Goal: Information Seeking & Learning: Learn about a topic

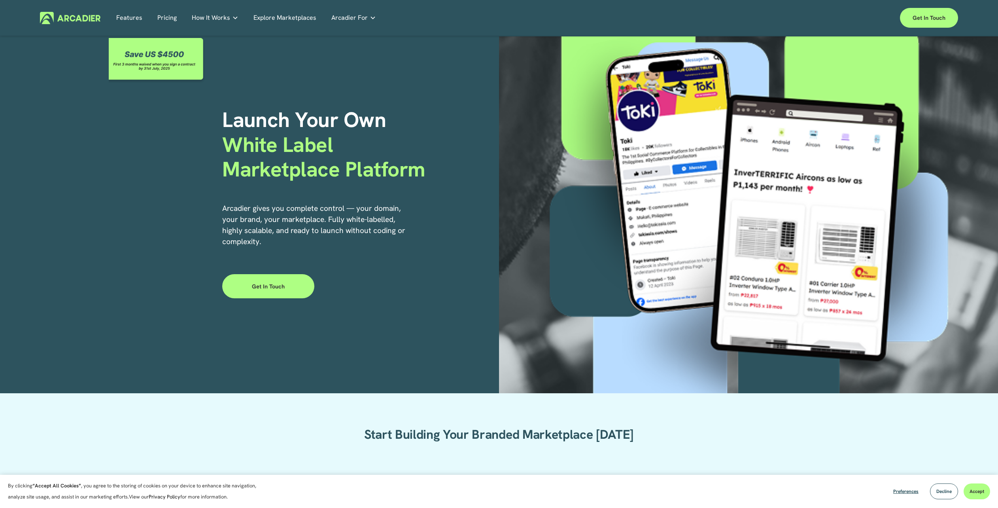
click at [133, 17] on link "Features" at bounding box center [129, 18] width 26 height 12
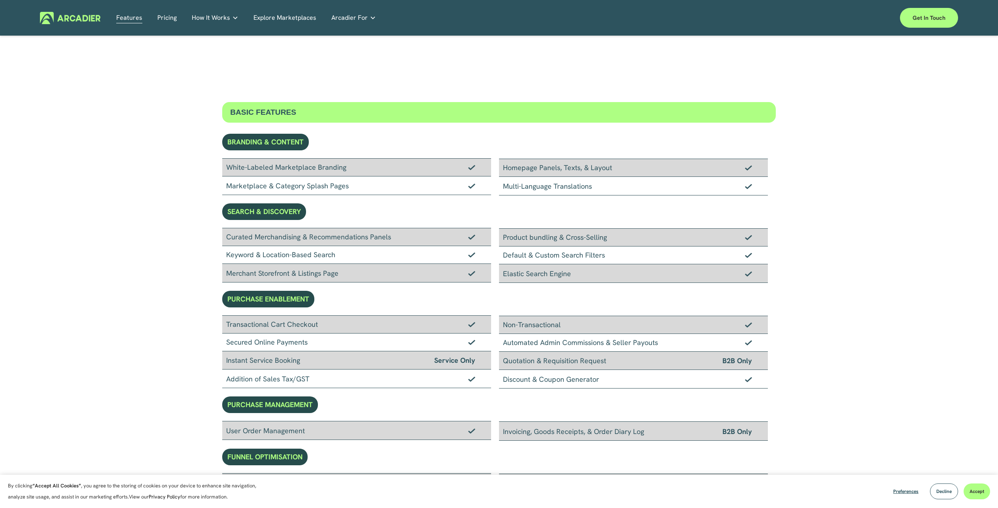
click at [165, 17] on link "Pricing" at bounding box center [166, 18] width 19 height 12
